Goal: Task Accomplishment & Management: Use online tool/utility

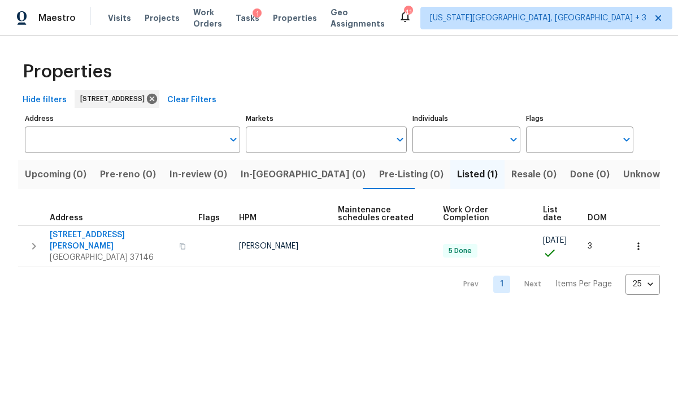
type input "157 Gabriella Ct Pleasant View TN 37146"
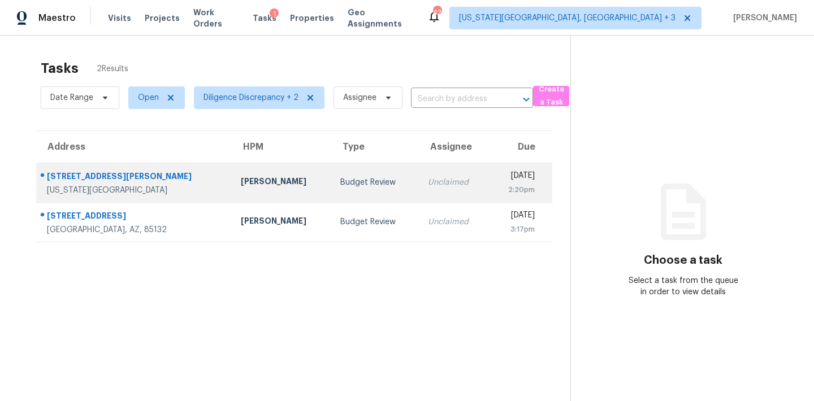
click at [489, 181] on td "[DATE] 2:20pm" at bounding box center [520, 183] width 63 height 40
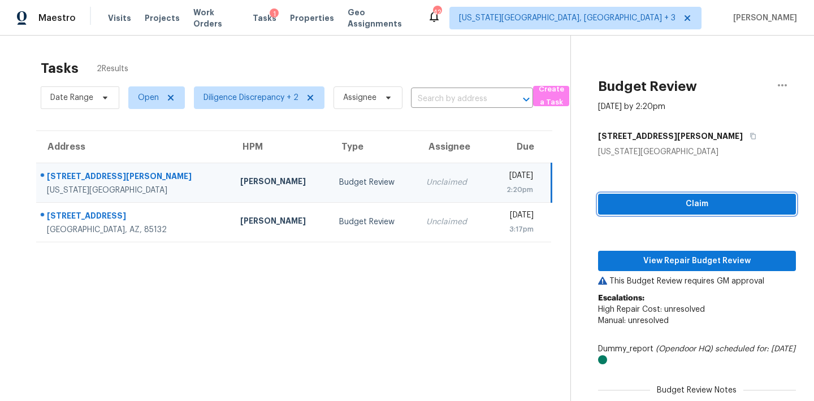
click at [667, 206] on span "Claim" at bounding box center [697, 204] width 180 height 14
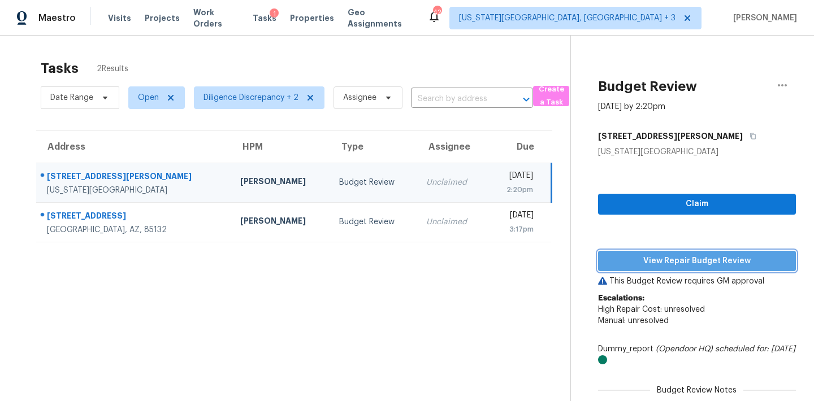
click at [677, 264] on span "View Repair Budget Review" at bounding box center [697, 261] width 180 height 14
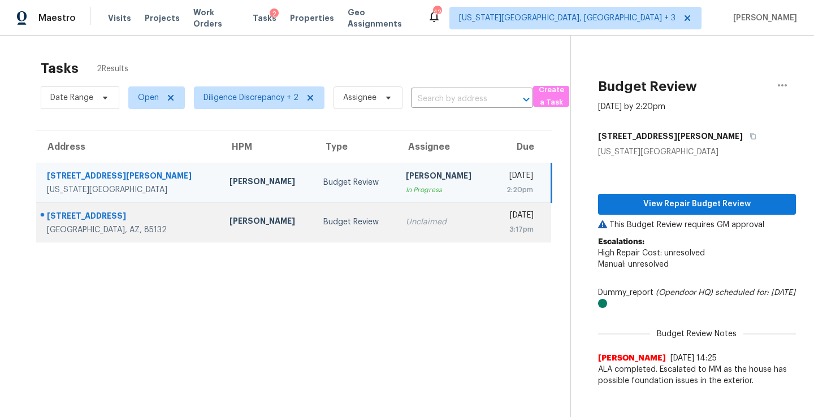
click at [359, 216] on td "Budget Review" at bounding box center [355, 222] width 82 height 40
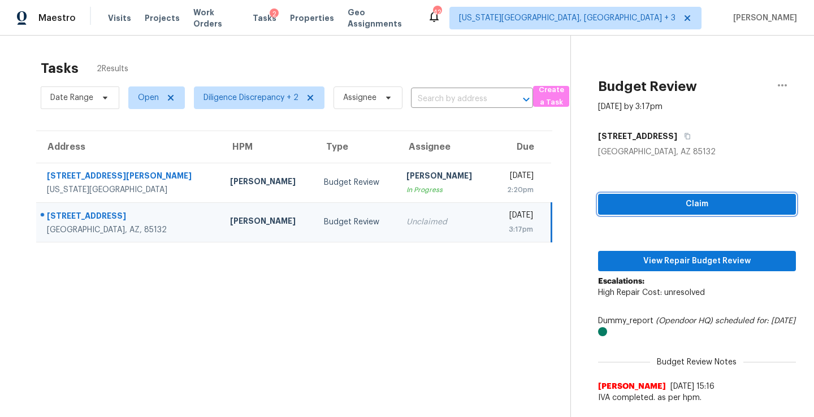
click at [677, 201] on span "Claim" at bounding box center [697, 204] width 180 height 14
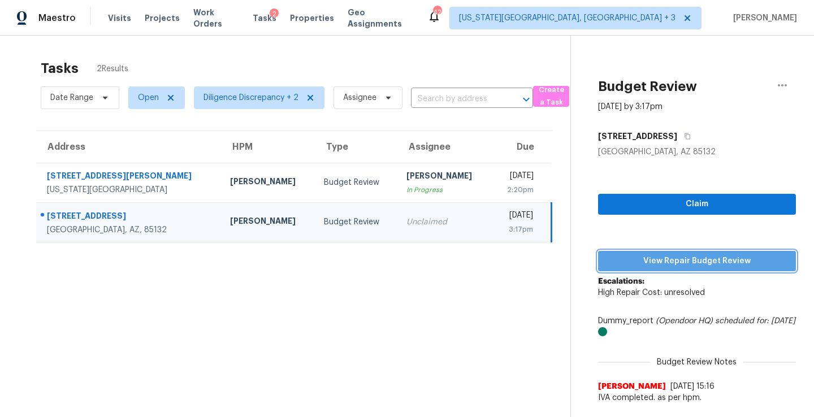
click at [677, 264] on span "View Repair Budget Review" at bounding box center [697, 261] width 180 height 14
